Goal: Find specific page/section: Find specific page/section

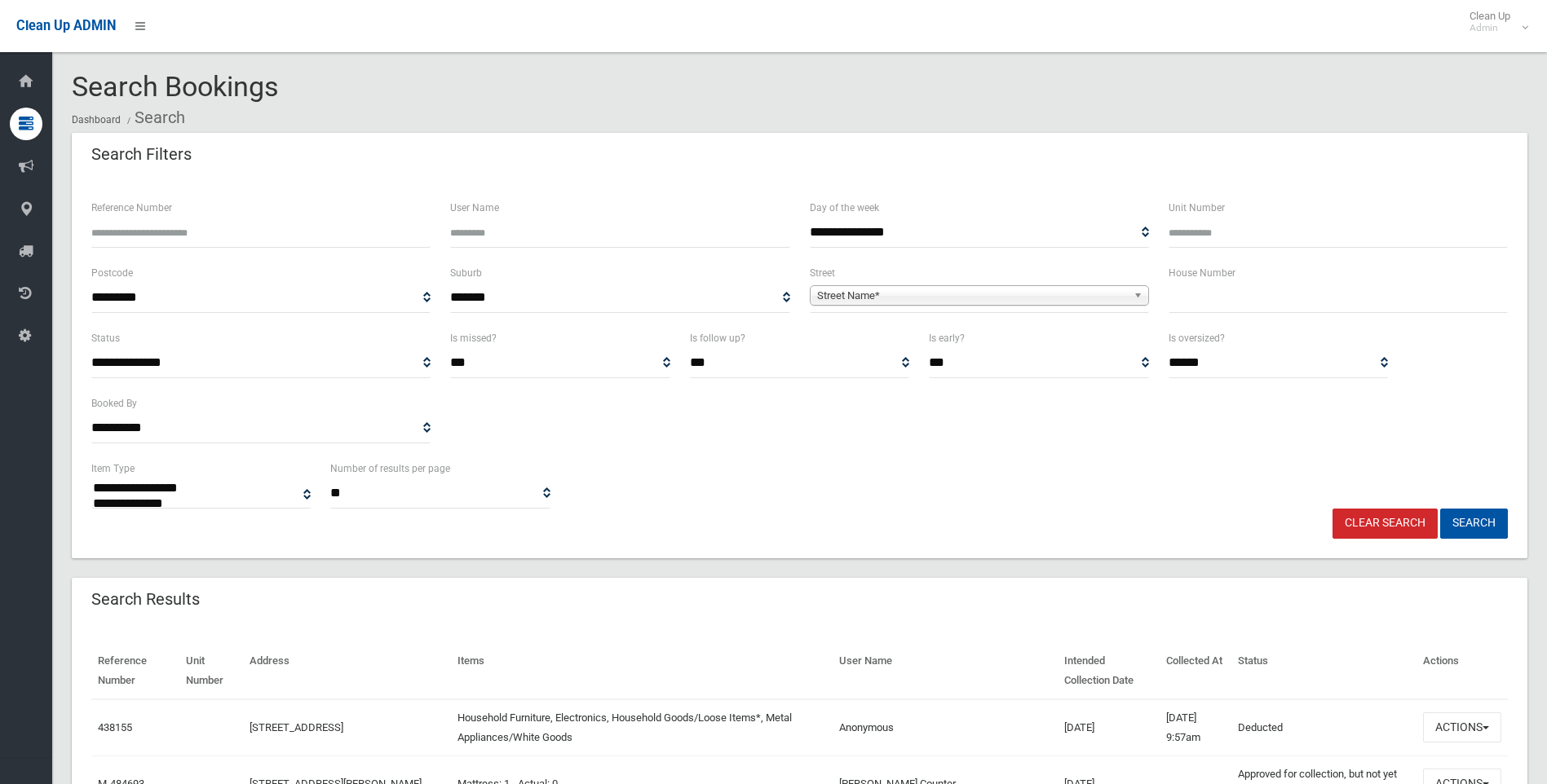
select select
click at [1179, 307] on input "text" at bounding box center [1339, 297] width 339 height 30
type input "**"
click at [976, 299] on span "Street Name*" at bounding box center [973, 296] width 310 height 20
type input "*****"
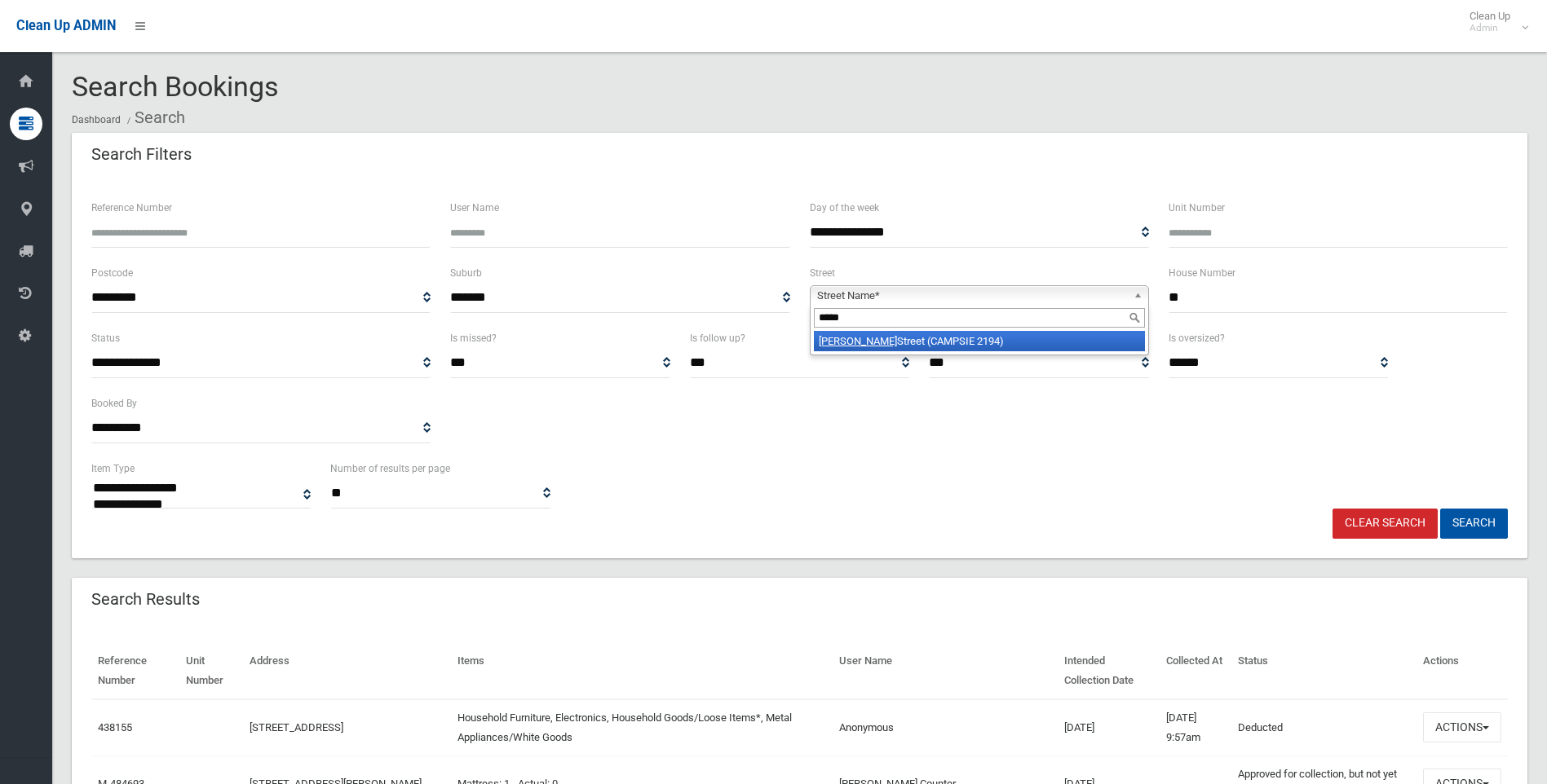
click at [882, 342] on li "[GEOGRAPHIC_DATA] (CAMPSIE 2194)" at bounding box center [980, 341] width 331 height 21
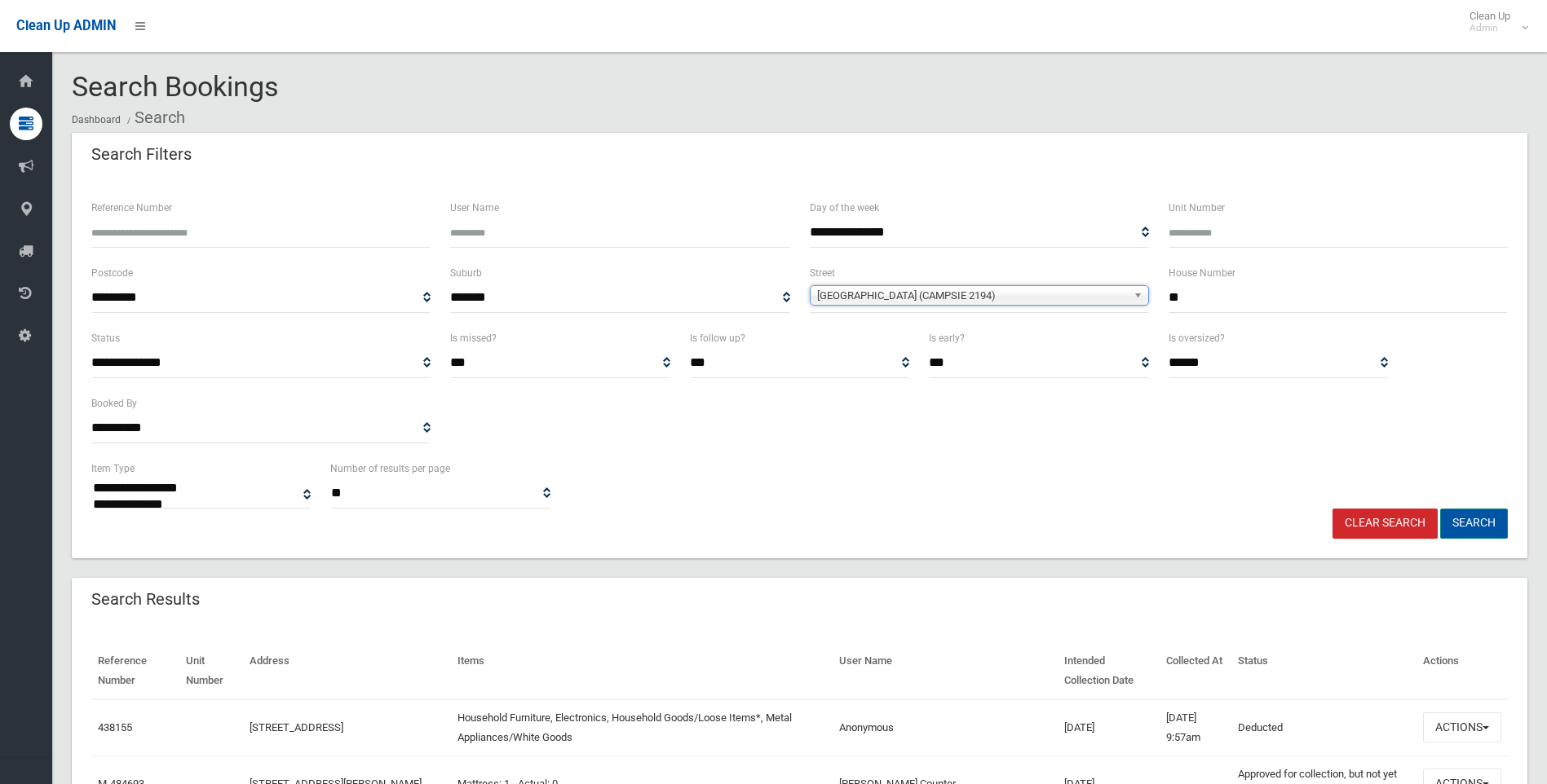
click at [1466, 514] on button "Search" at bounding box center [1474, 524] width 68 height 30
click at [1484, 529] on button "Search" at bounding box center [1474, 524] width 68 height 30
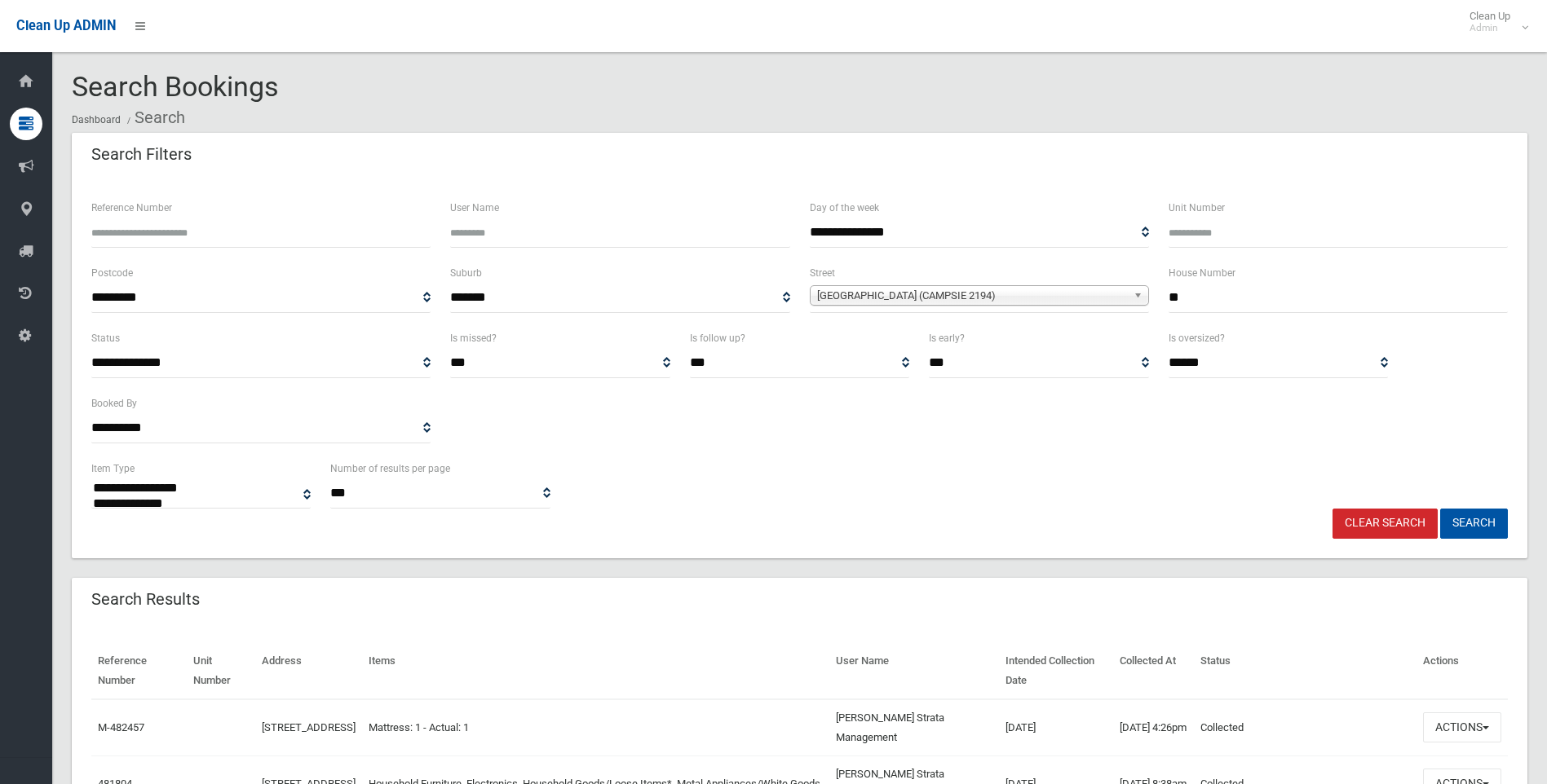
select select
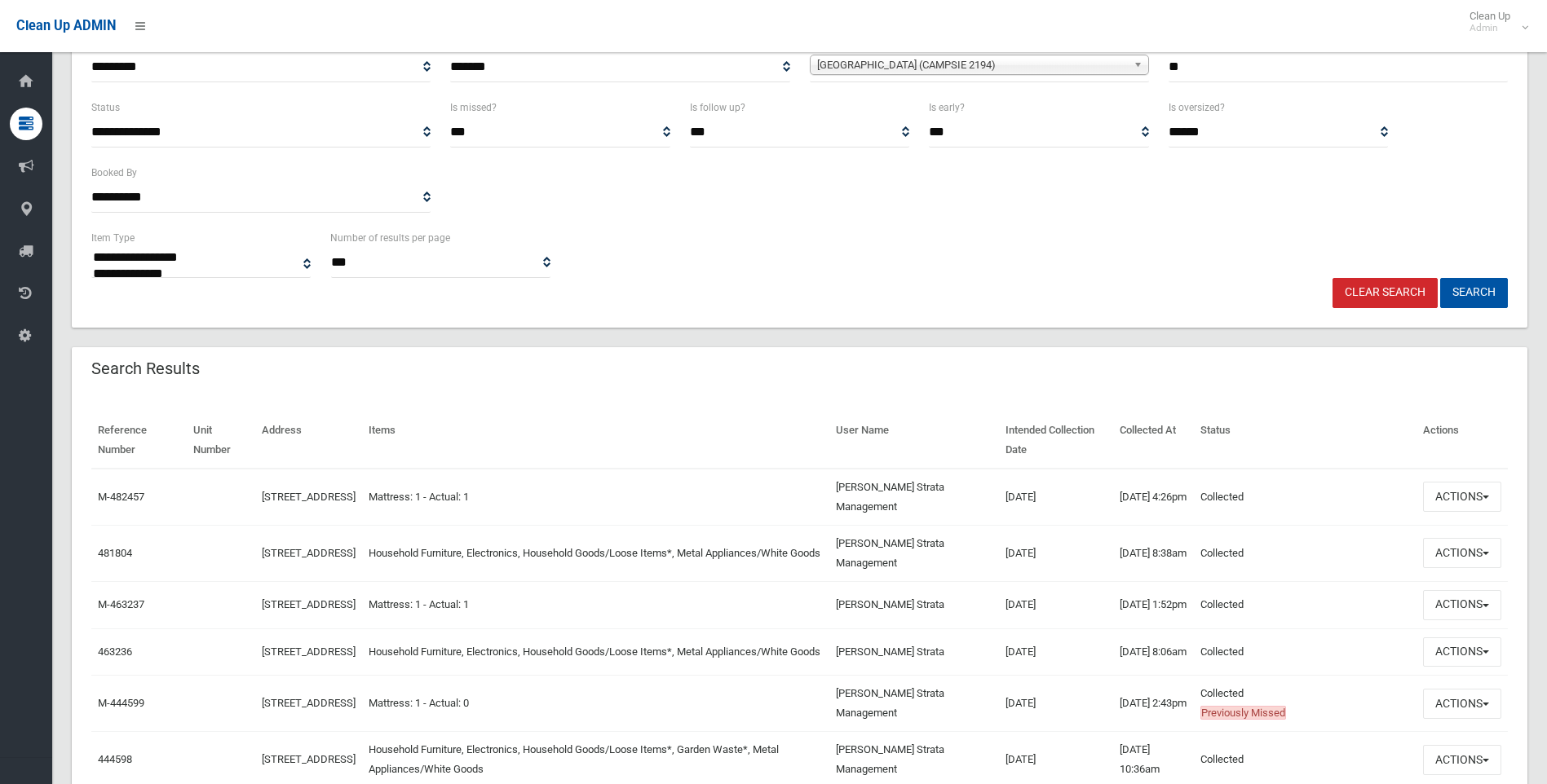
scroll to position [244, 0]
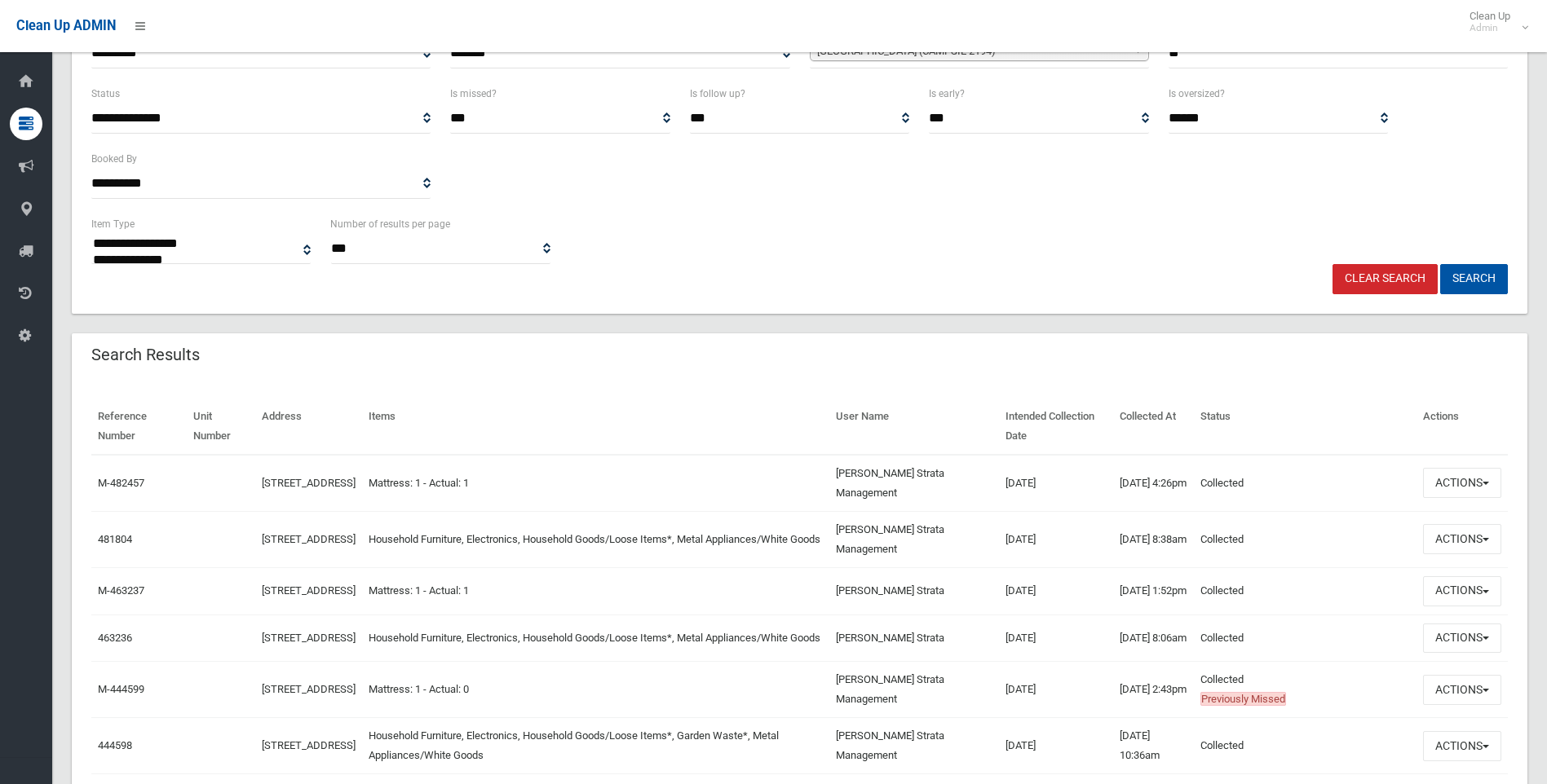
drag, startPoint x: 1371, startPoint y: 272, endPoint x: 1417, endPoint y: 254, distance: 49.4
click at [1371, 272] on link "Clear Search" at bounding box center [1385, 278] width 105 height 30
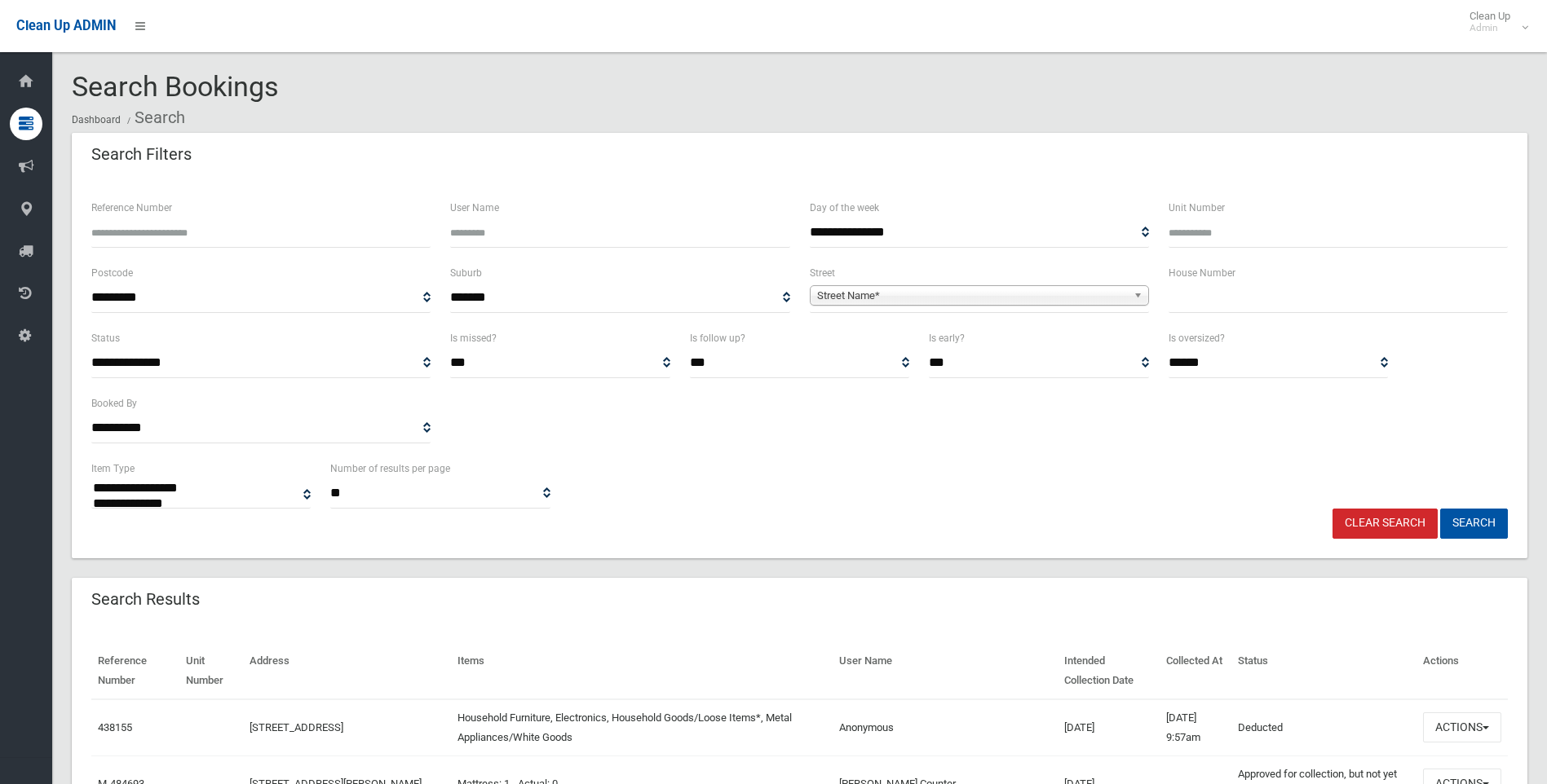
select select
